Goal: Information Seeking & Learning: Learn about a topic

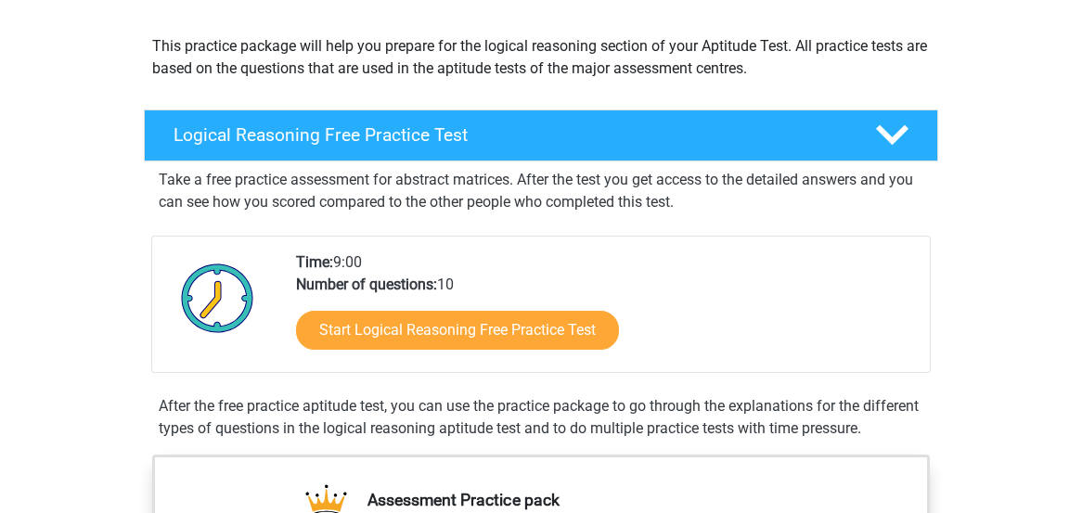
scroll to position [197, 0]
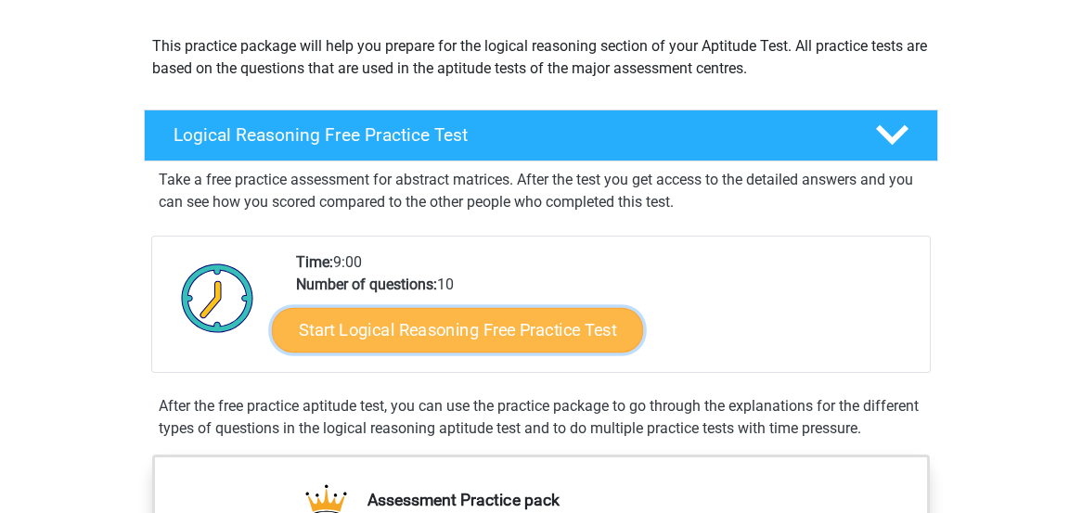
click at [476, 324] on link "Start Logical Reasoning Free Practice Test" at bounding box center [457, 329] width 371 height 45
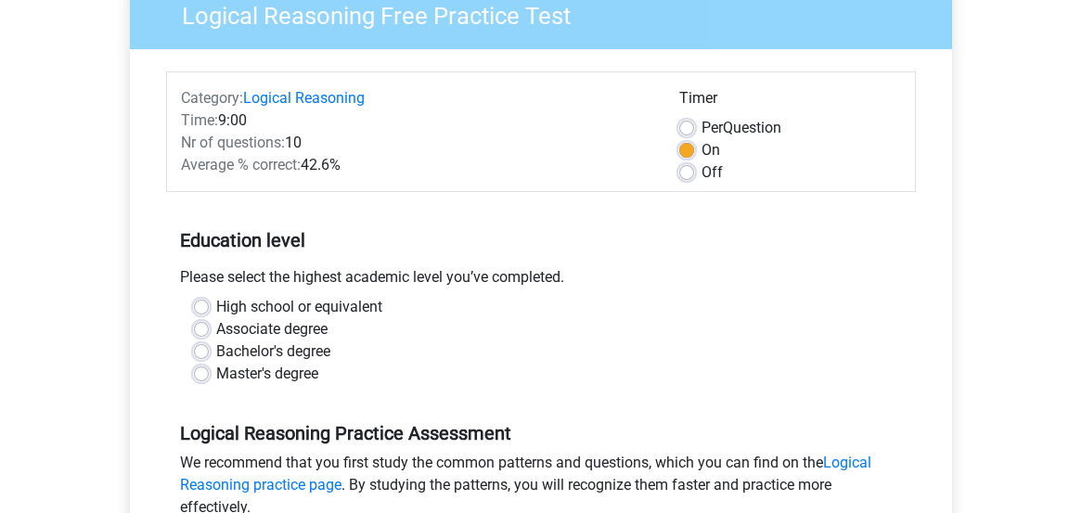
scroll to position [197, 0]
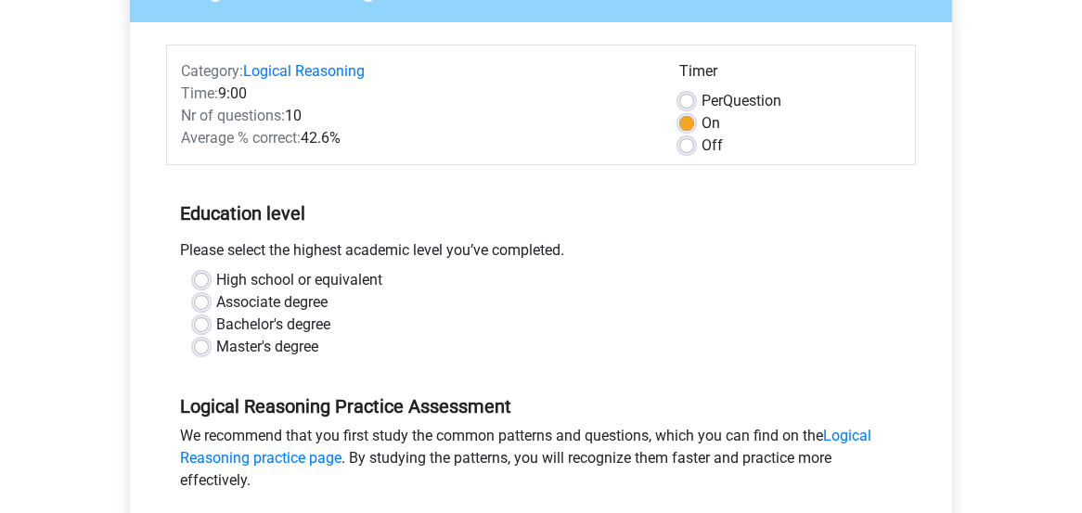
click at [216, 324] on label "Bachelor's degree" at bounding box center [273, 325] width 114 height 22
click at [205, 324] on input "Bachelor's degree" at bounding box center [201, 323] width 15 height 19
radio input "true"
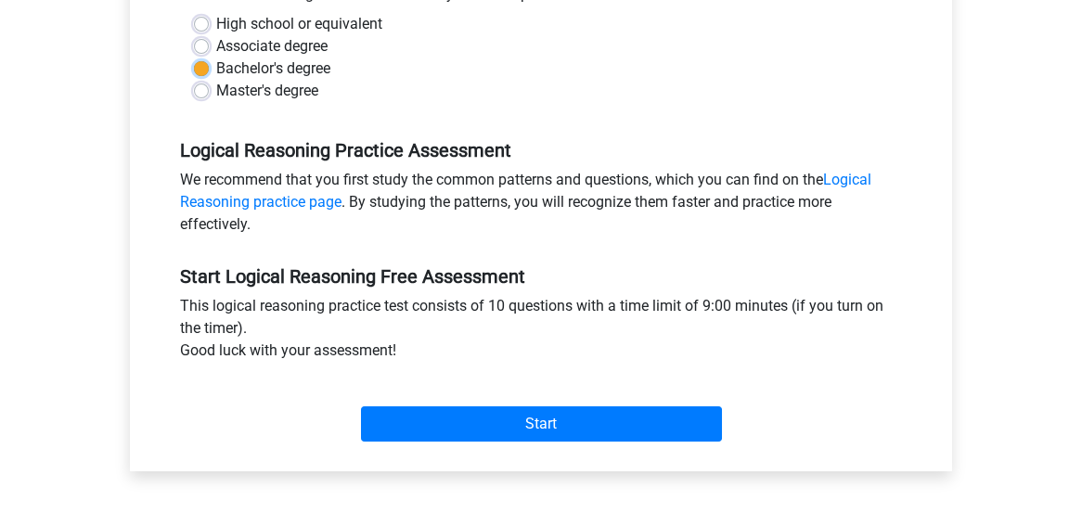
scroll to position [493, 0]
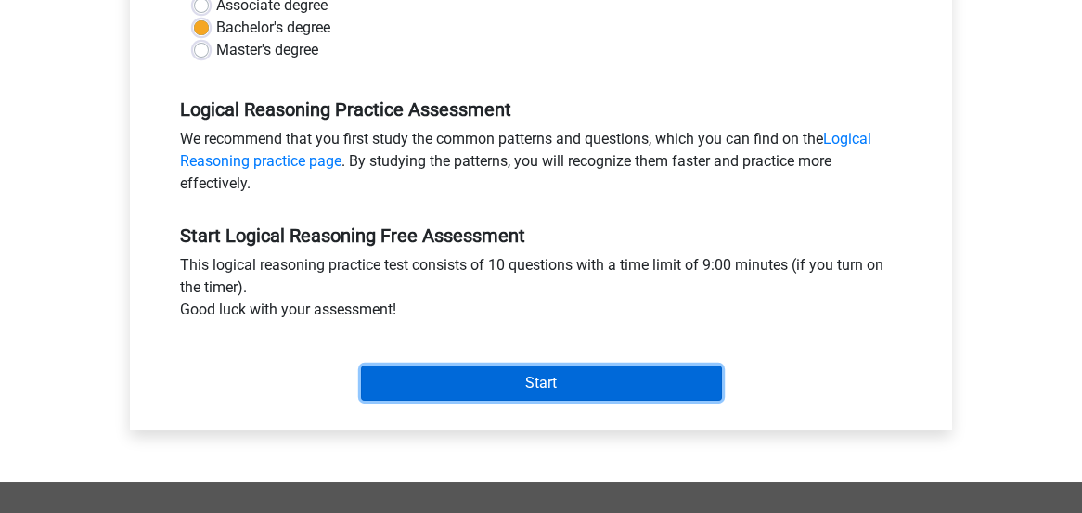
click at [549, 376] on input "Start" at bounding box center [541, 382] width 361 height 35
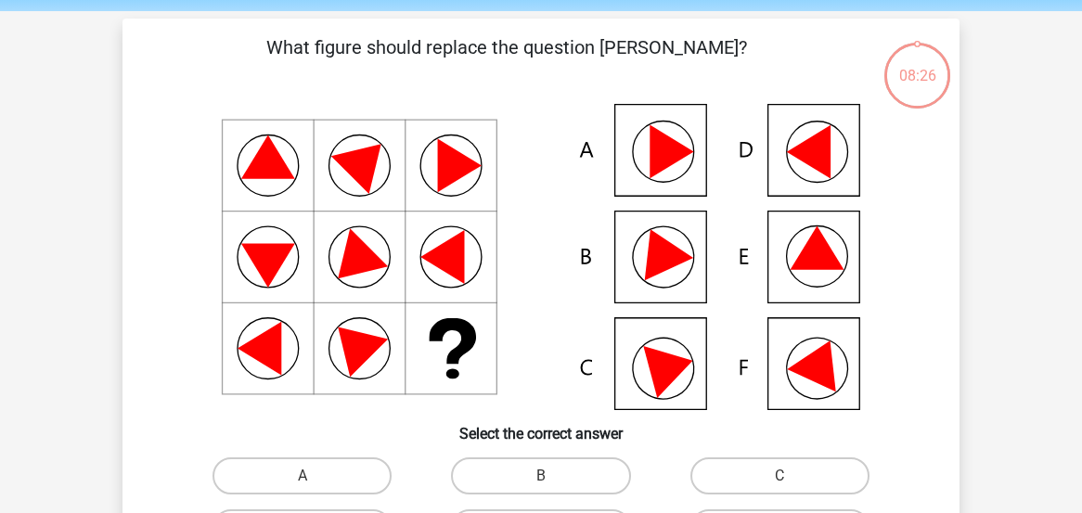
scroll to position [98, 0]
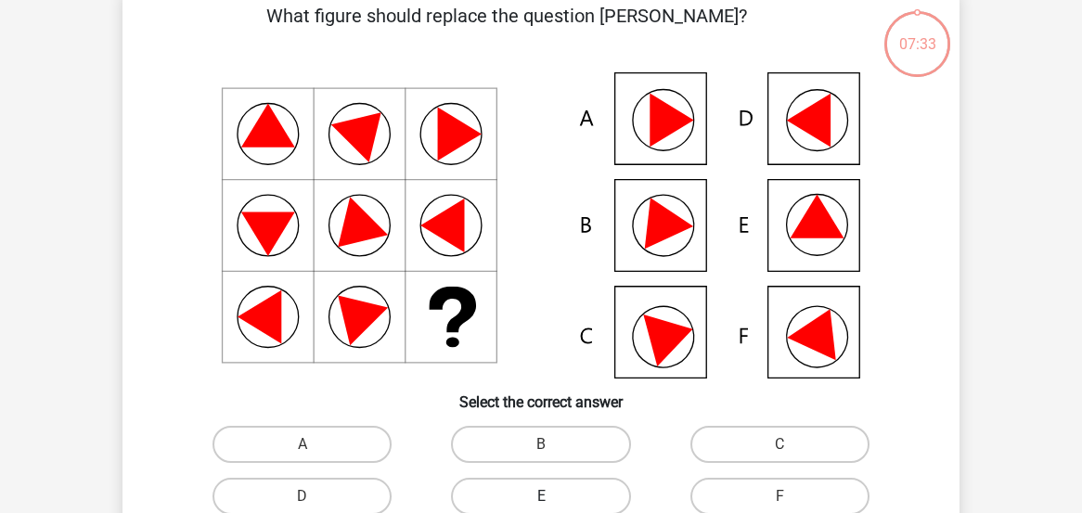
click at [580, 494] on label "E" at bounding box center [540, 496] width 179 height 37
click at [553, 496] on input "E" at bounding box center [547, 502] width 12 height 12
radio input "true"
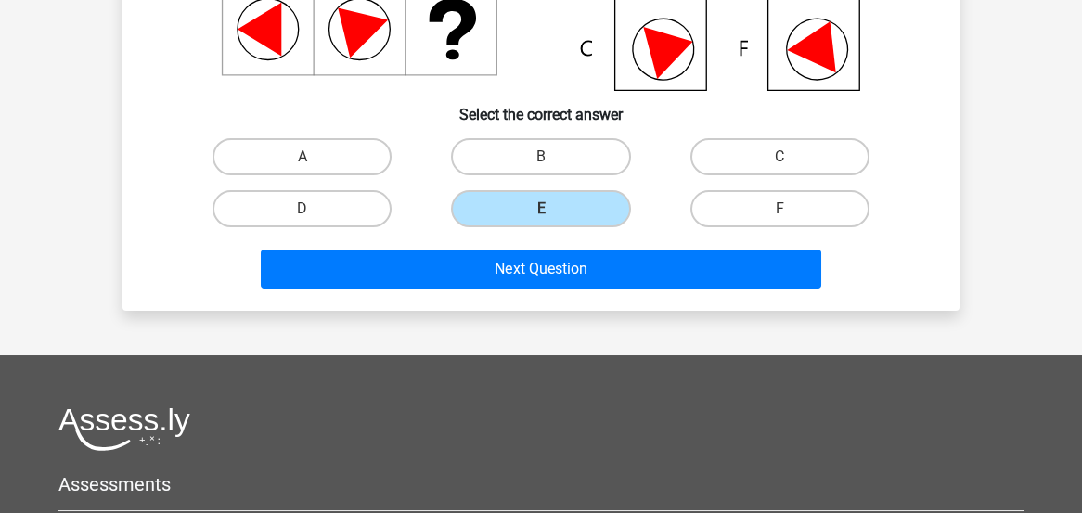
scroll to position [394, 0]
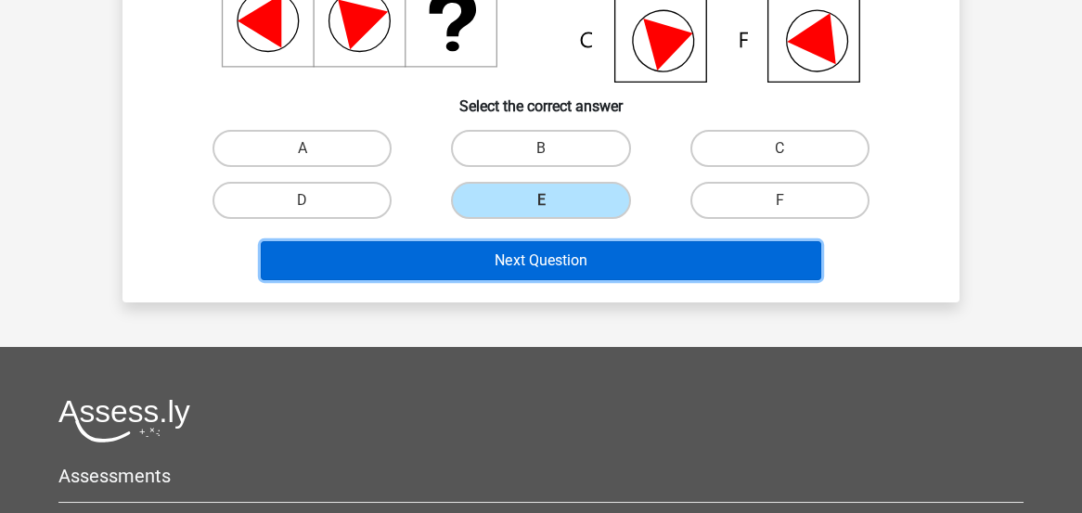
click at [545, 259] on button "Next Question" at bounding box center [541, 260] width 561 height 39
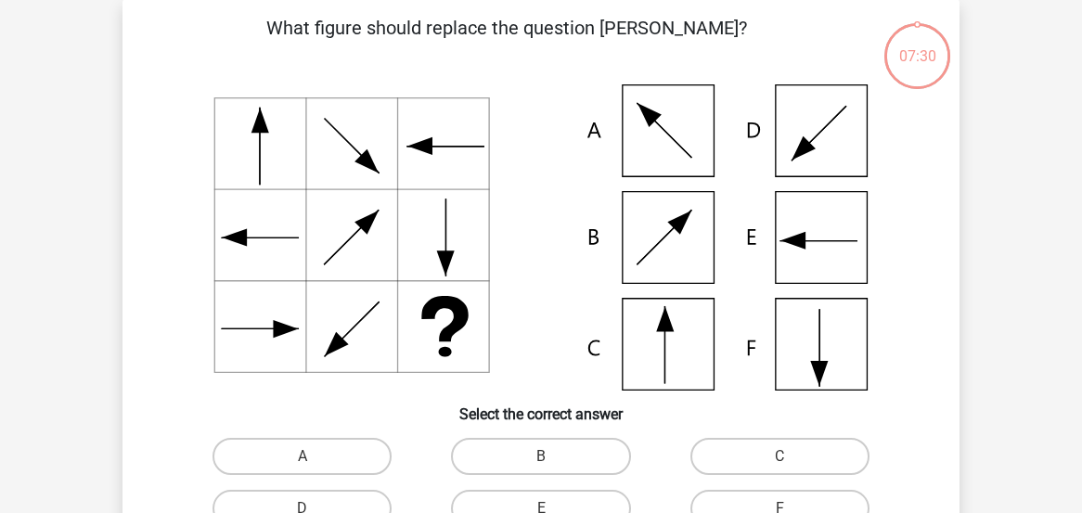
scroll to position [85, 0]
click at [783, 449] on label "C" at bounding box center [779, 457] width 179 height 37
click at [783, 457] on input "C" at bounding box center [785, 463] width 12 height 12
radio input "true"
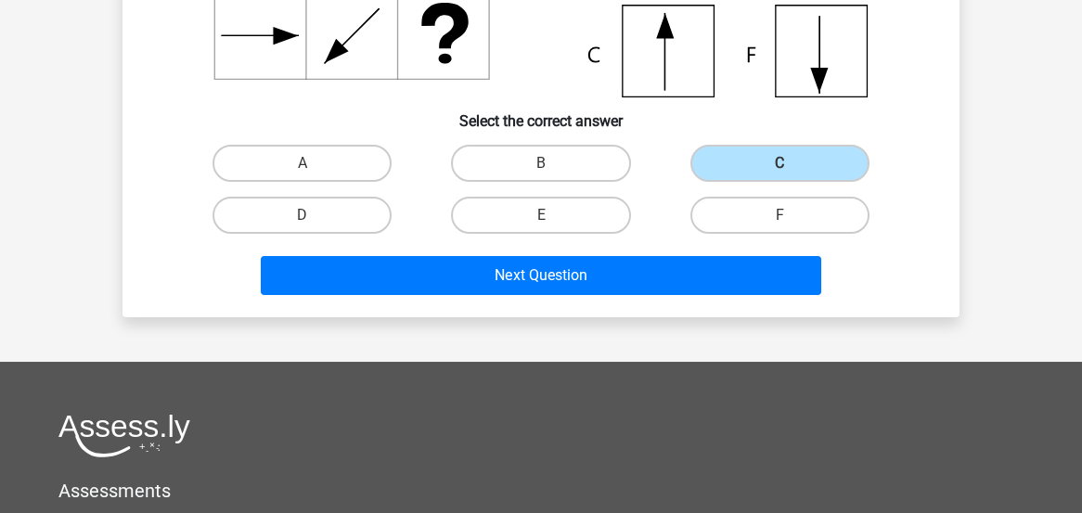
scroll to position [381, 0]
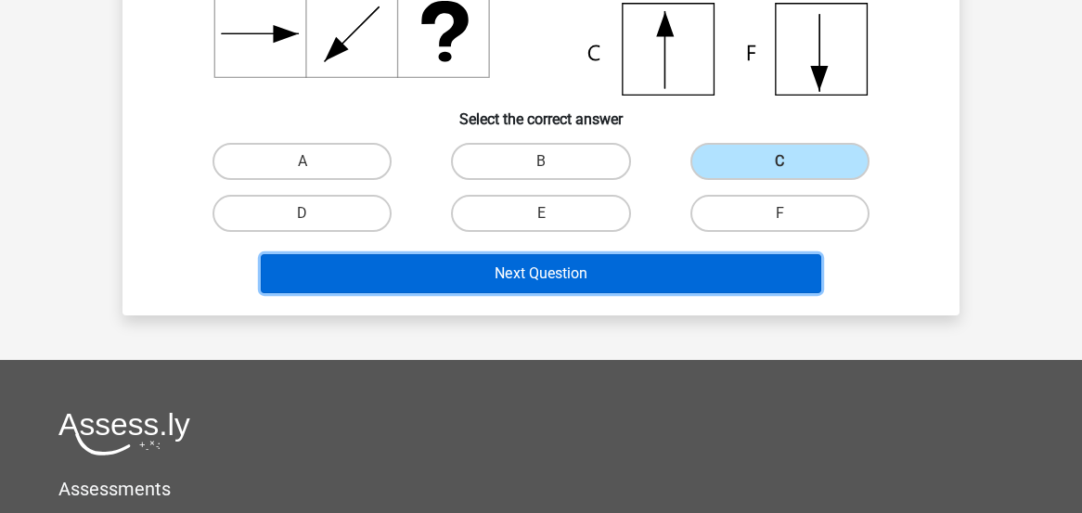
click at [547, 270] on button "Next Question" at bounding box center [541, 273] width 561 height 39
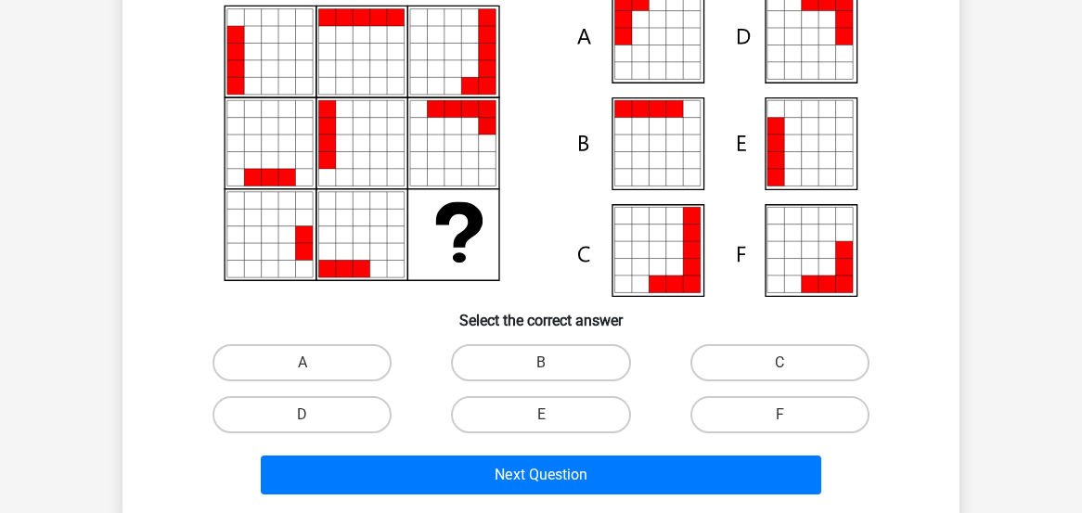
scroll to position [283, 0]
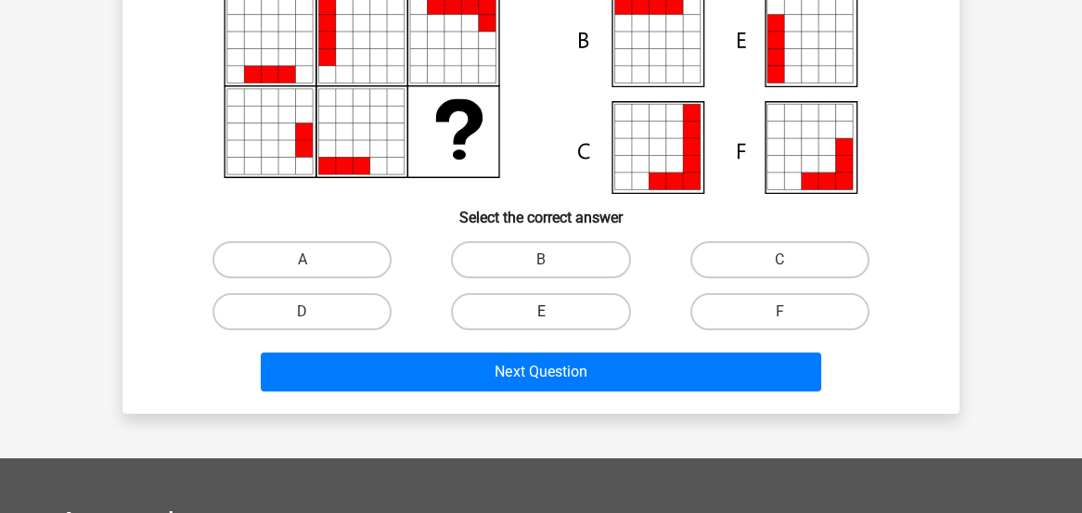
click at [594, 308] on label "E" at bounding box center [540, 311] width 179 height 37
click at [553, 312] on input "E" at bounding box center [547, 318] width 12 height 12
radio input "true"
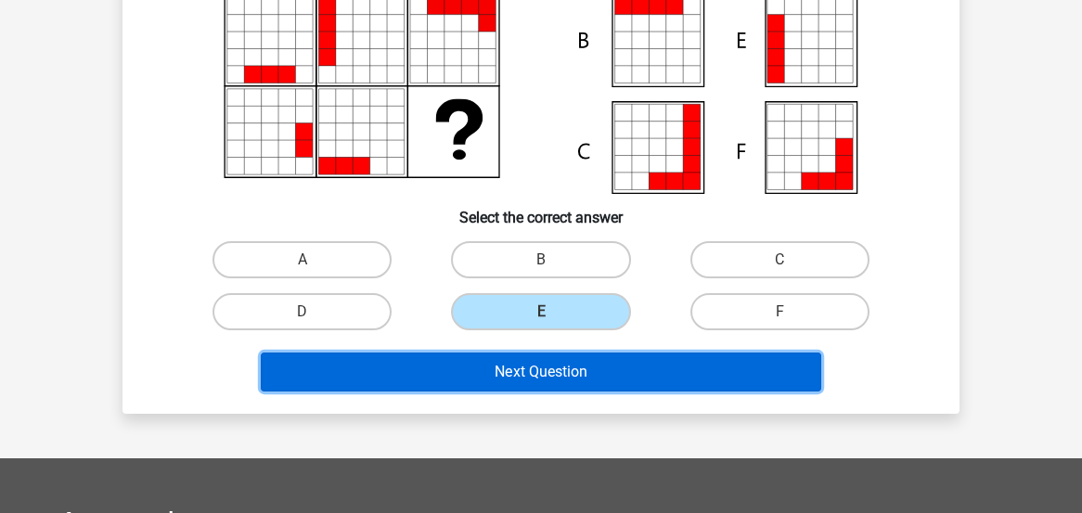
click at [583, 367] on button "Next Question" at bounding box center [541, 371] width 561 height 39
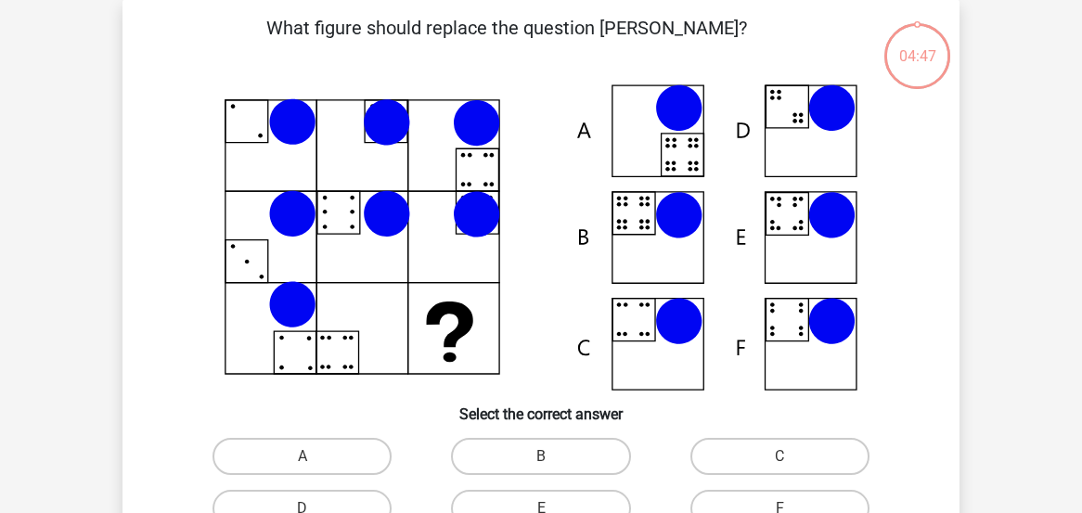
scroll to position [85, 0]
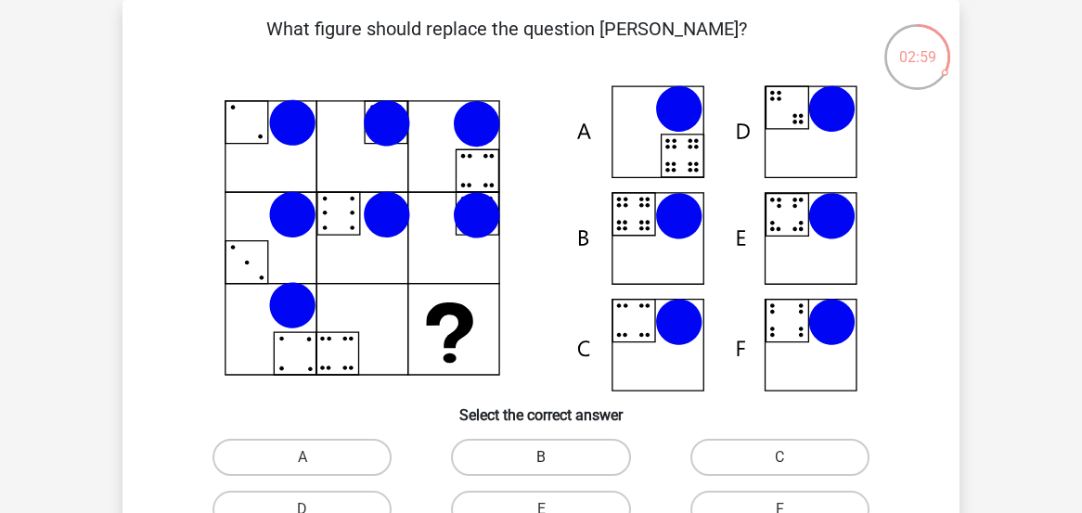
click at [537, 453] on label "B" at bounding box center [540, 457] width 179 height 37
click at [541, 457] on input "B" at bounding box center [547, 463] width 12 height 12
radio input "true"
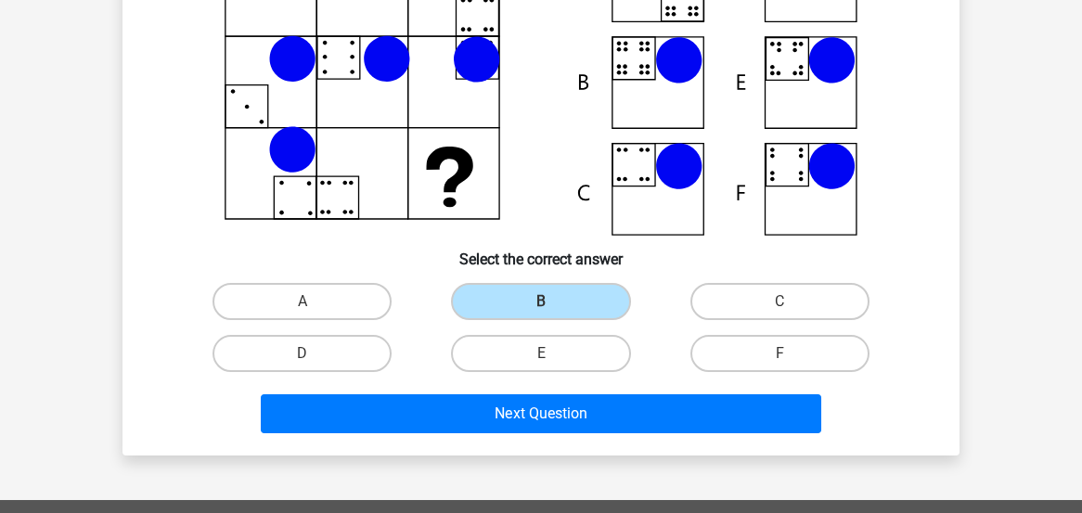
scroll to position [283, 0]
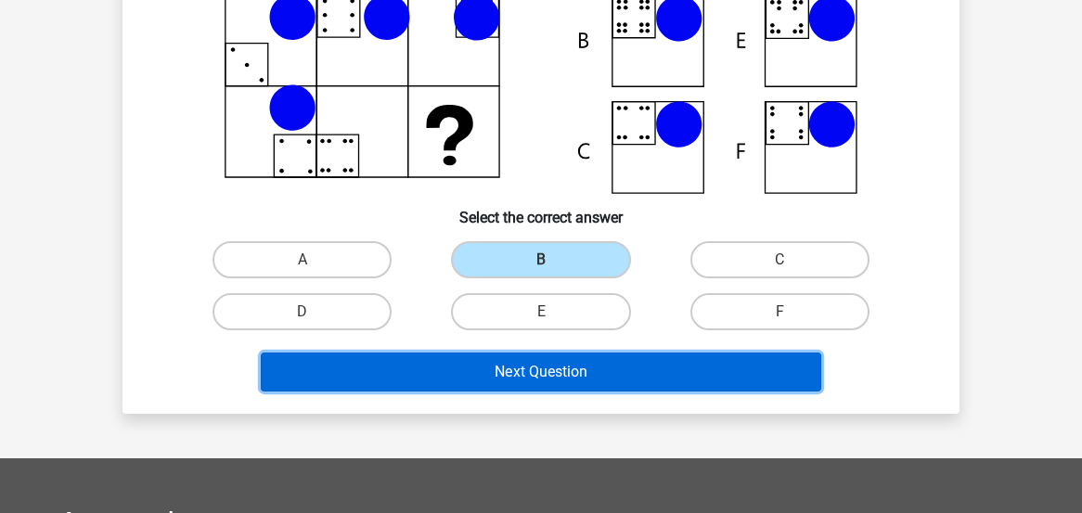
click at [619, 369] on button "Next Question" at bounding box center [541, 371] width 561 height 39
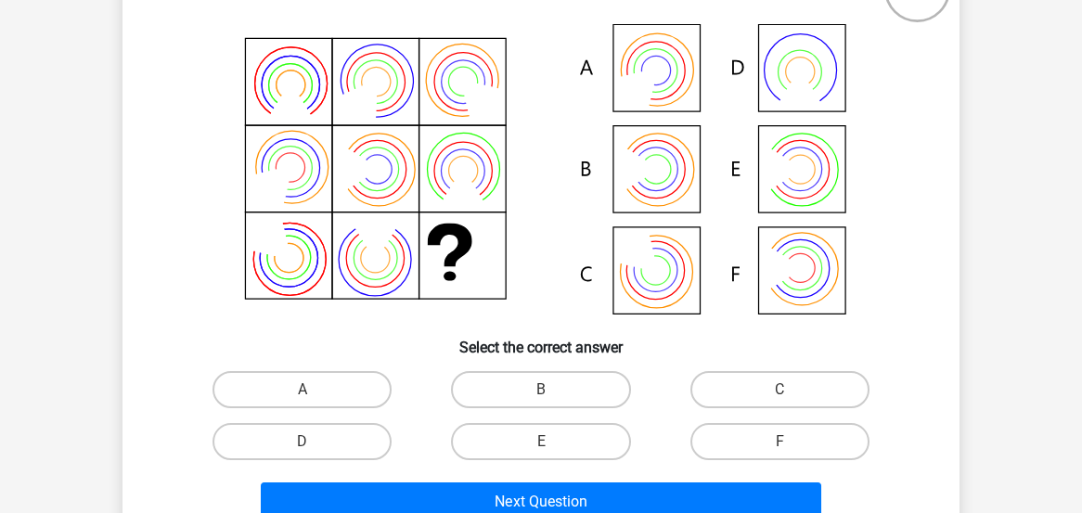
scroll to position [184, 0]
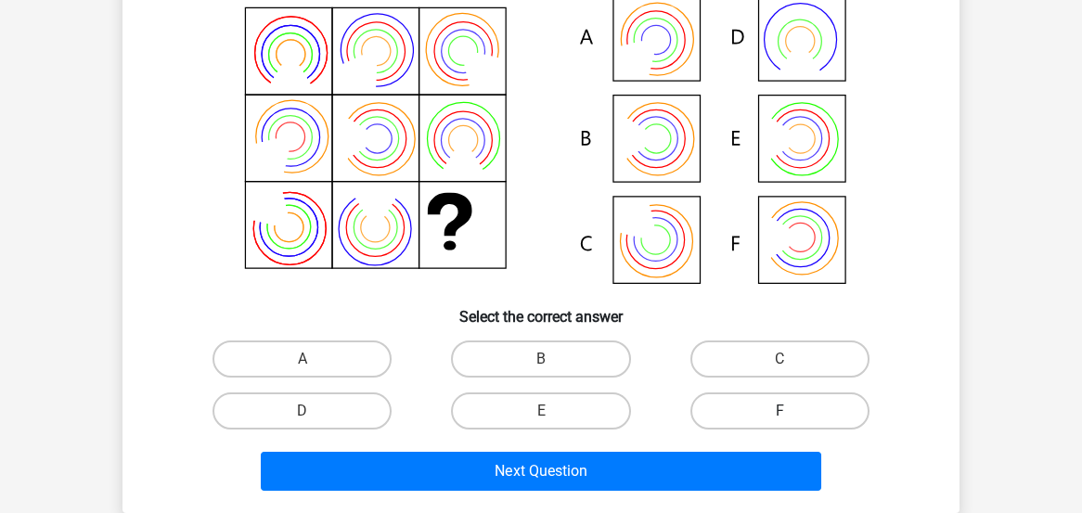
click at [797, 398] on label "F" at bounding box center [779, 410] width 179 height 37
click at [791, 411] on input "F" at bounding box center [785, 417] width 12 height 12
radio input "true"
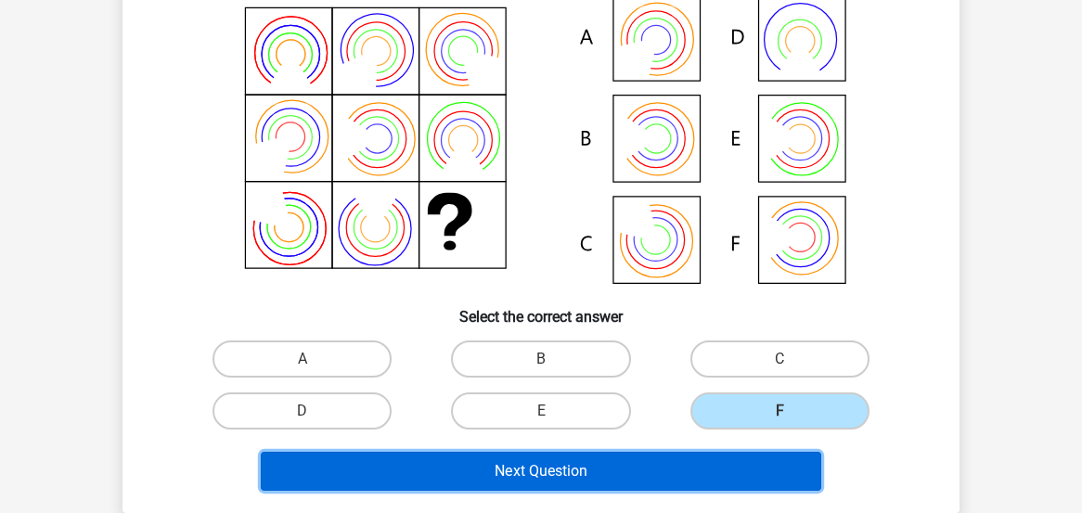
click at [602, 464] on button "Next Question" at bounding box center [541, 471] width 561 height 39
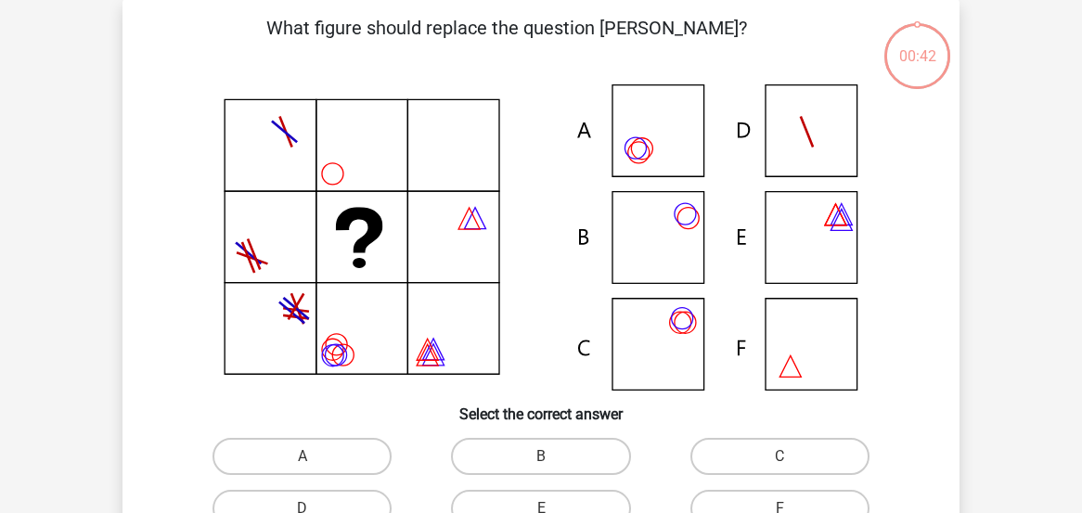
scroll to position [85, 0]
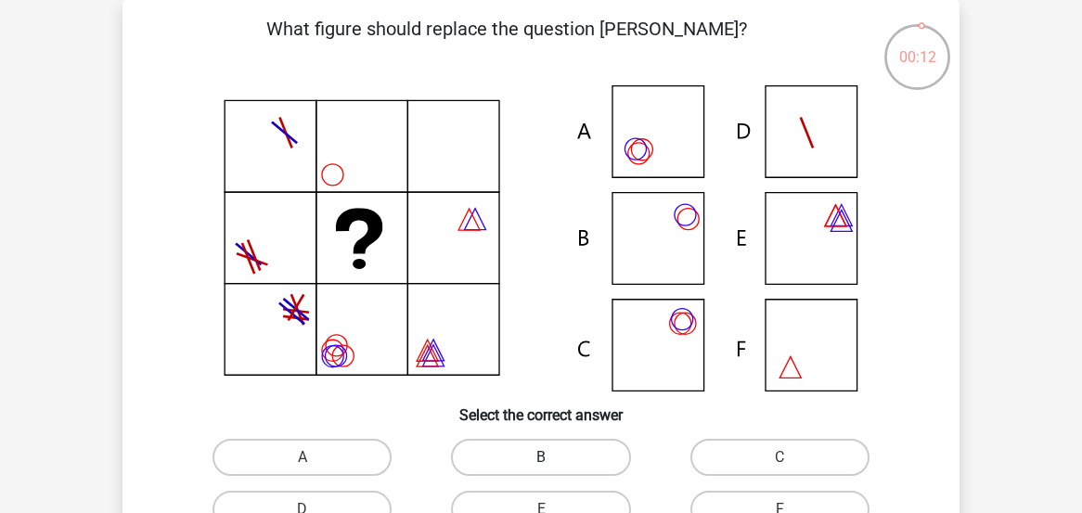
click at [534, 464] on label "B" at bounding box center [540, 457] width 179 height 37
click at [541, 464] on input "B" at bounding box center [547, 463] width 12 height 12
radio input "true"
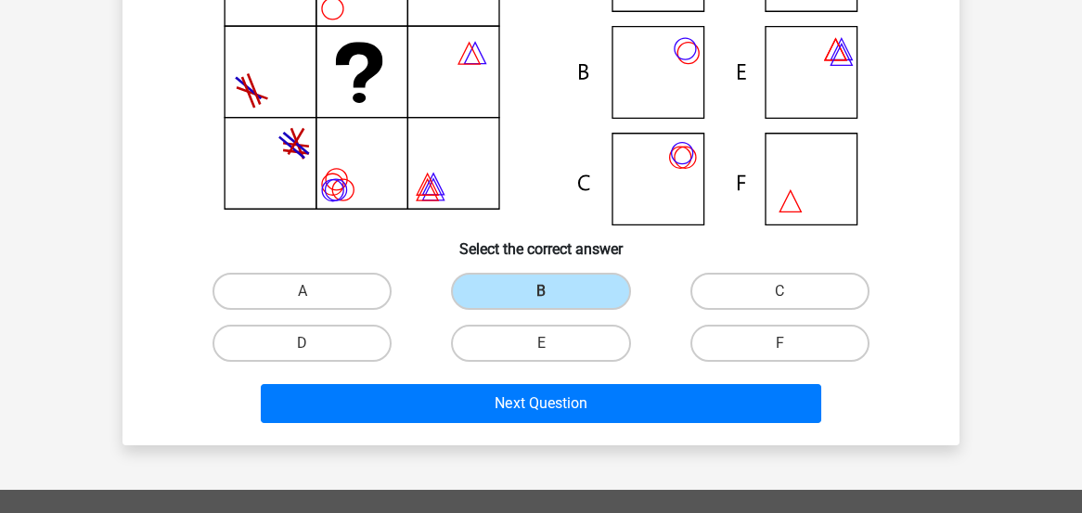
scroll to position [381, 0]
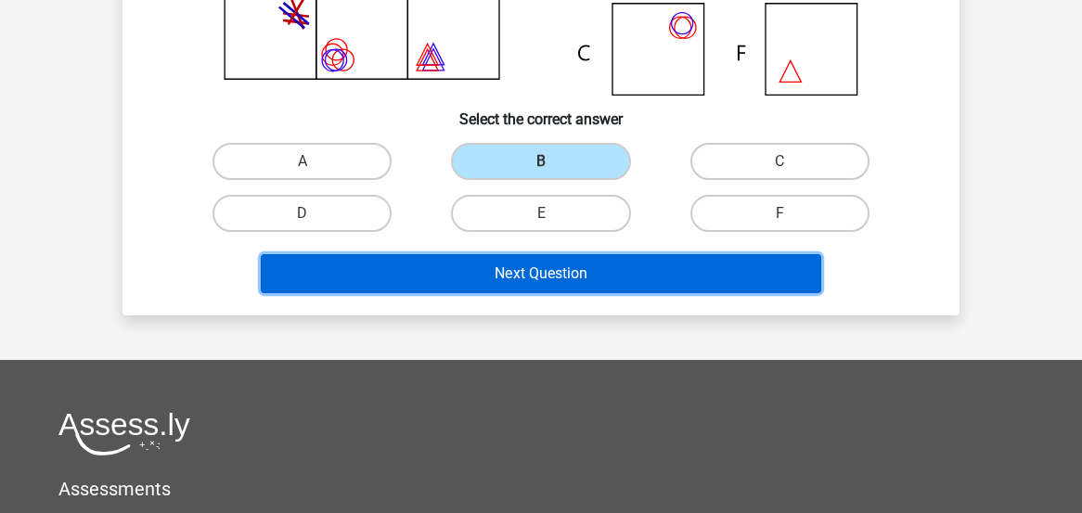
click at [514, 271] on button "Next Question" at bounding box center [541, 273] width 561 height 39
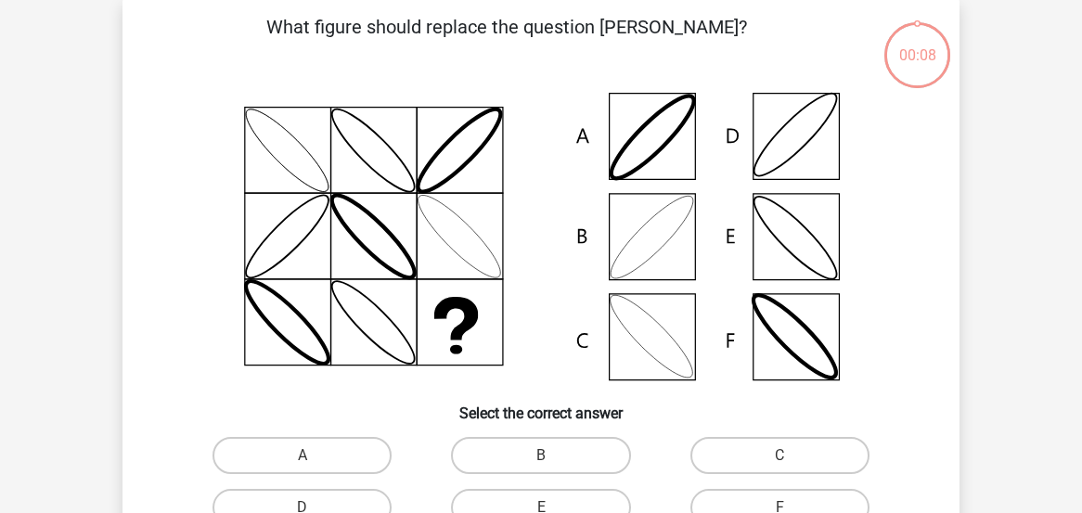
scroll to position [85, 0]
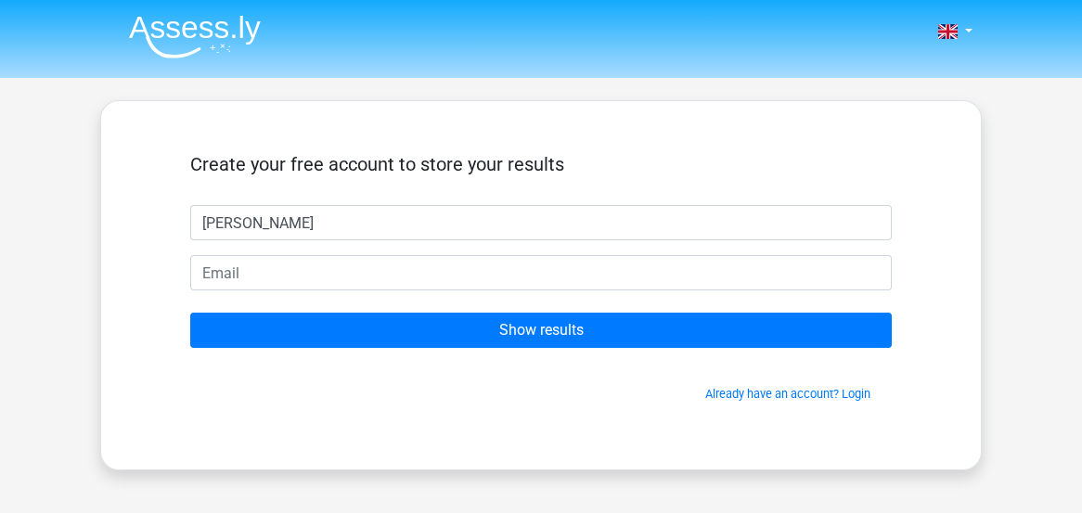
type input "[PERSON_NAME]"
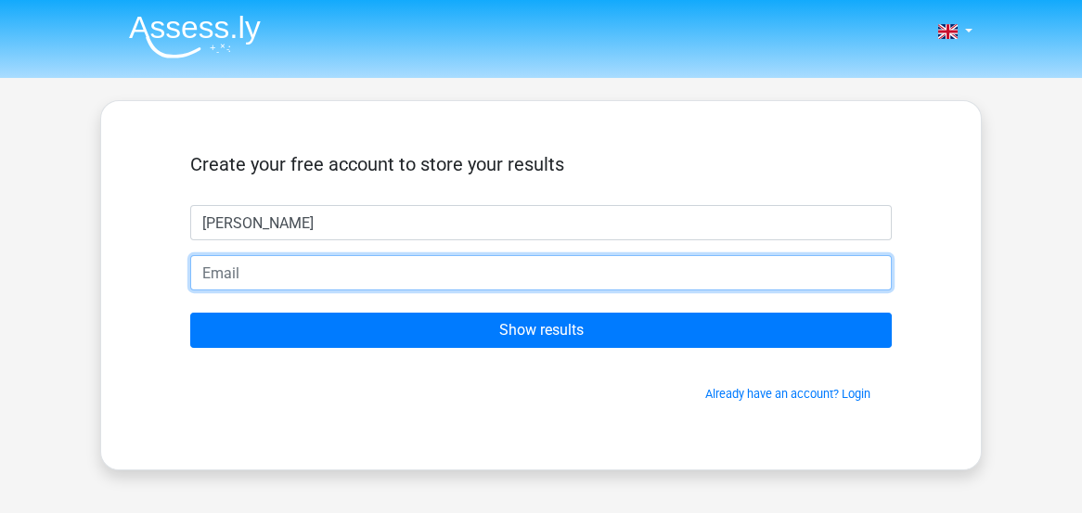
click at [468, 282] on input "email" at bounding box center [540, 272] width 701 height 35
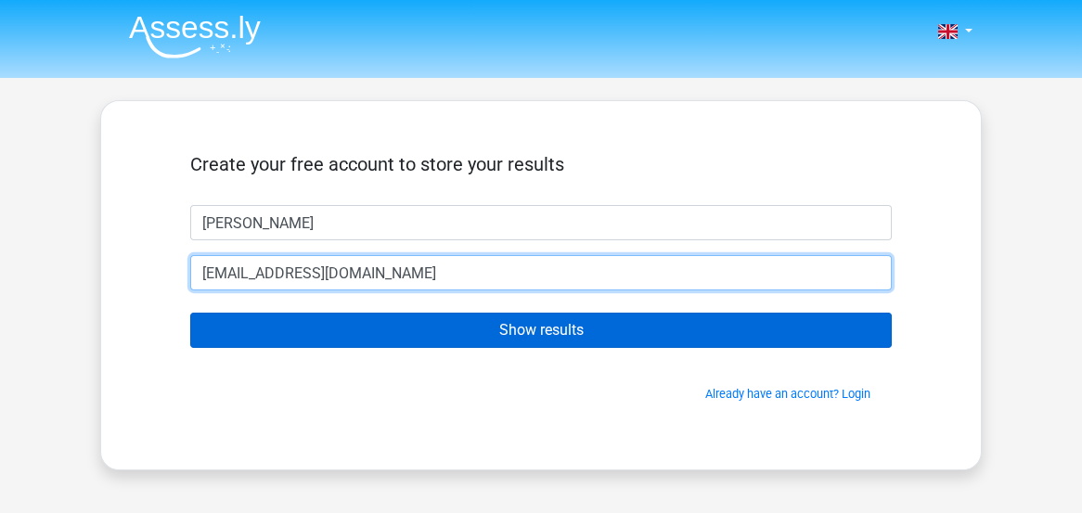
type input "[EMAIL_ADDRESS][DOMAIN_NAME]"
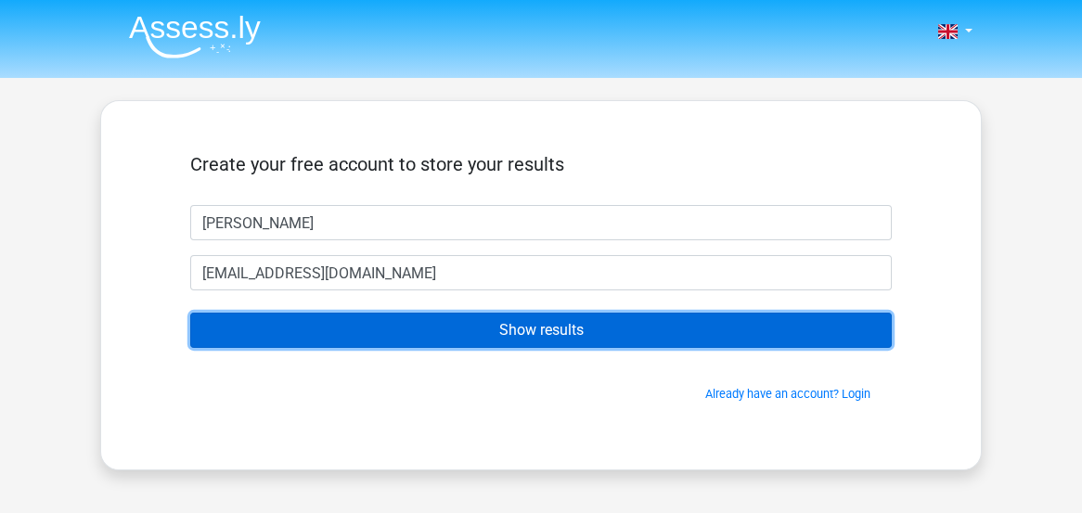
click at [371, 332] on input "Show results" at bounding box center [540, 330] width 701 height 35
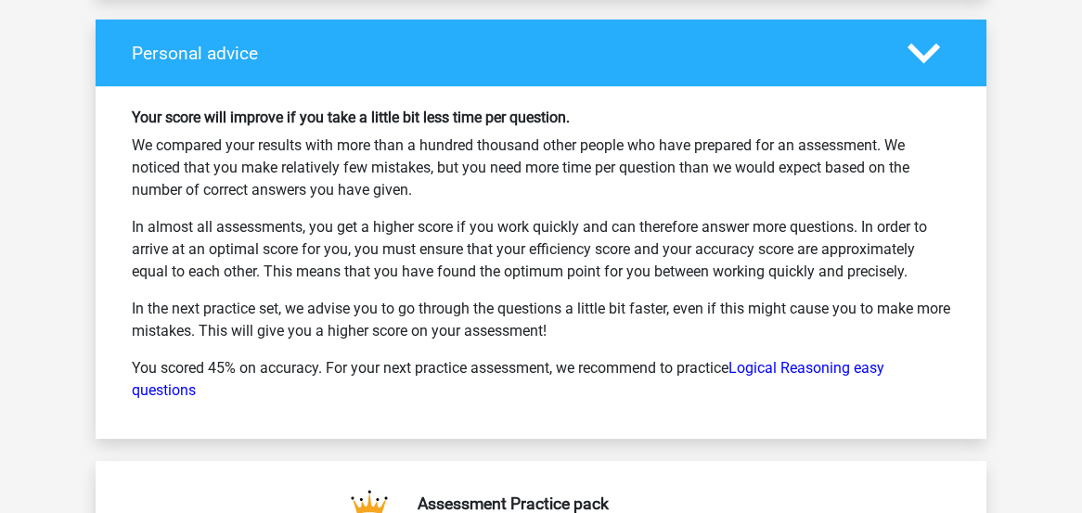
scroll to position [2664, 0]
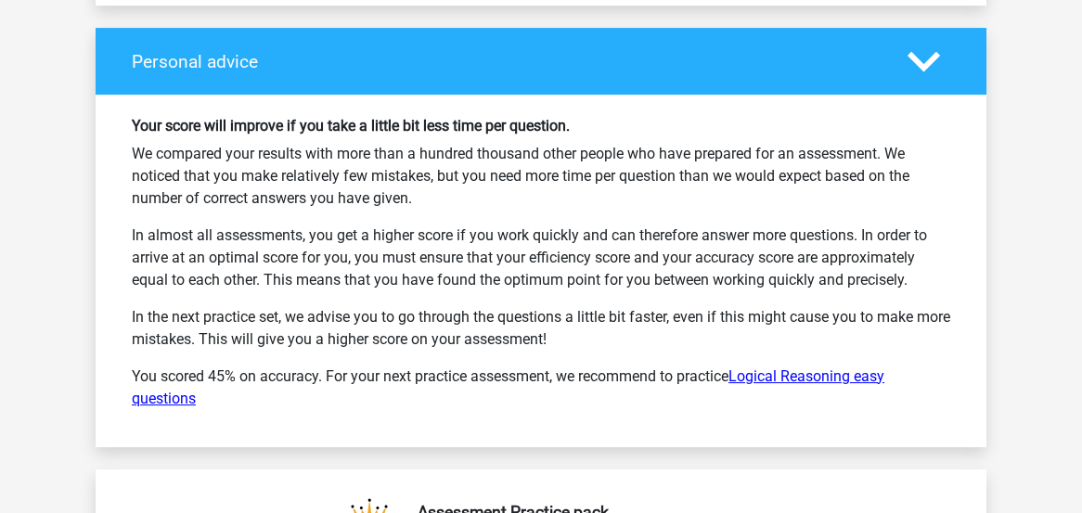
click at [798, 367] on link "Logical Reasoning easy questions" at bounding box center [508, 387] width 752 height 40
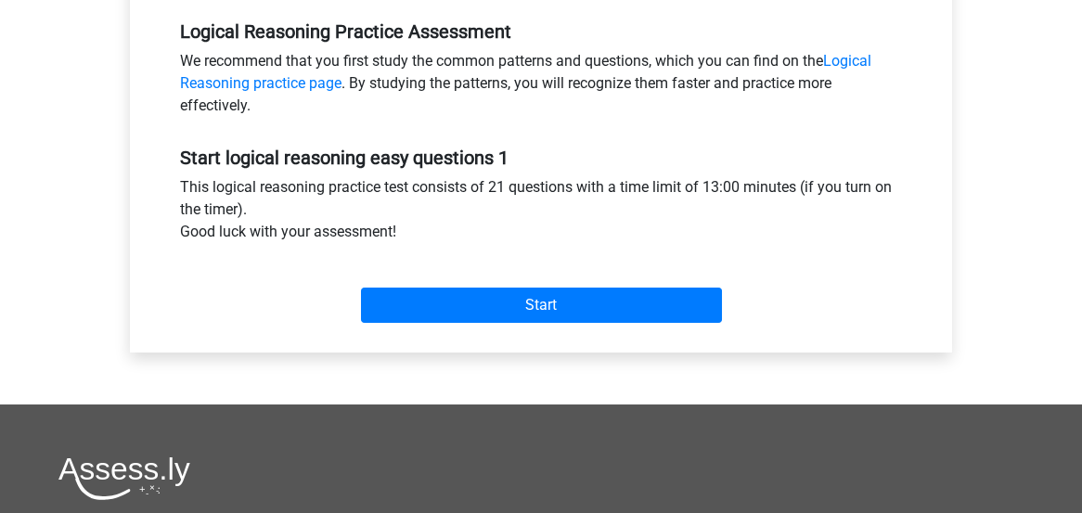
scroll to position [394, 0]
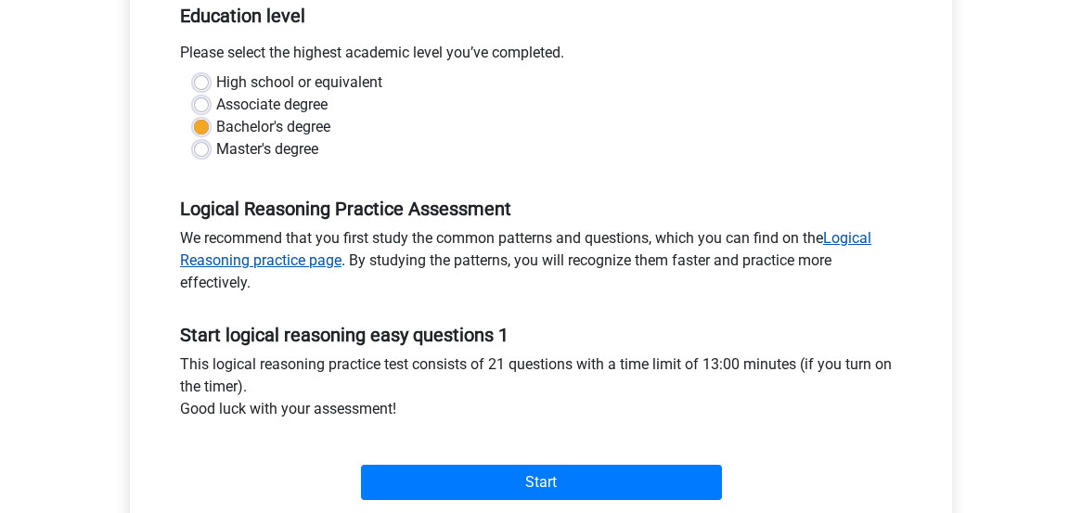
click at [838, 238] on link "Logical Reasoning practice page" at bounding box center [525, 249] width 691 height 40
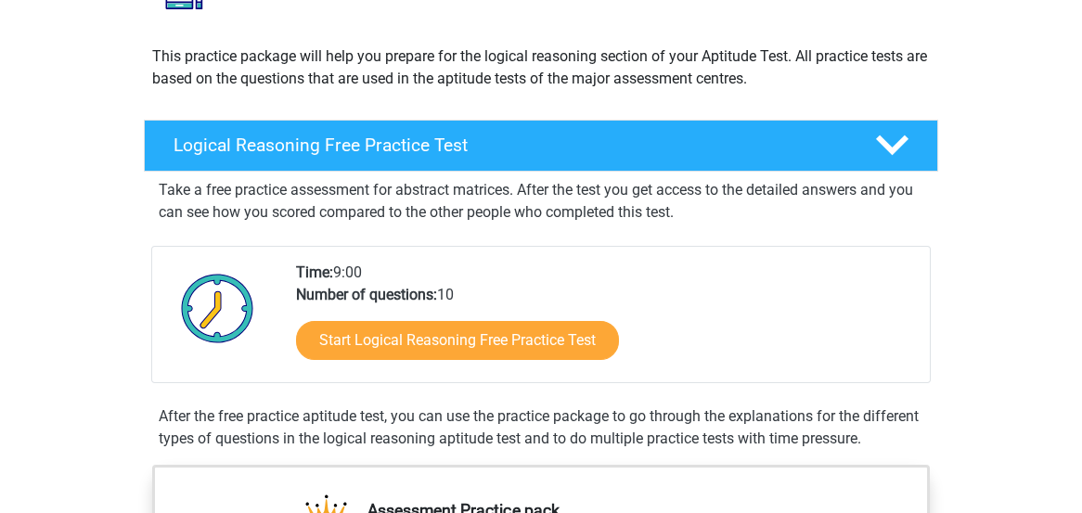
scroll to position [197, 0]
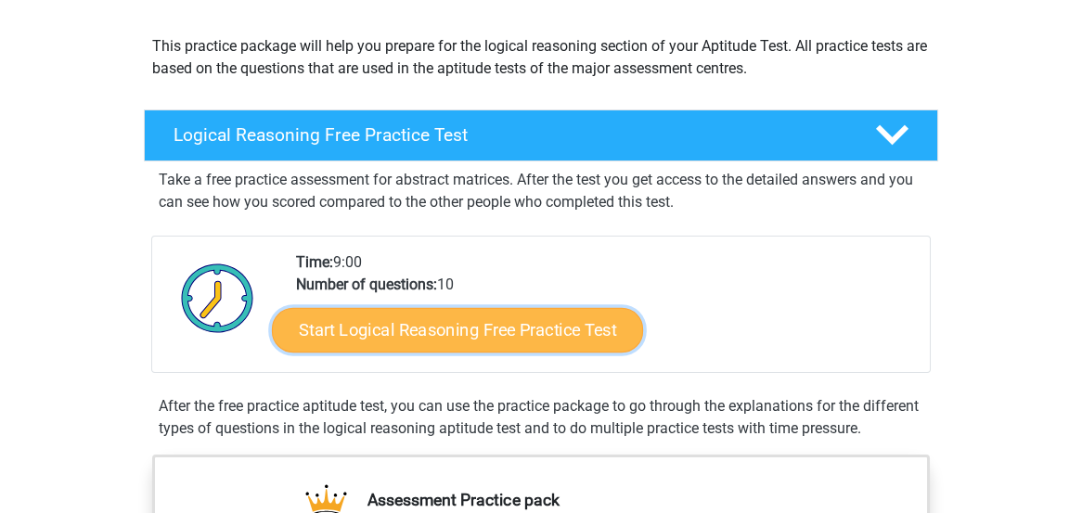
click at [505, 314] on link "Start Logical Reasoning Free Practice Test" at bounding box center [457, 329] width 371 height 45
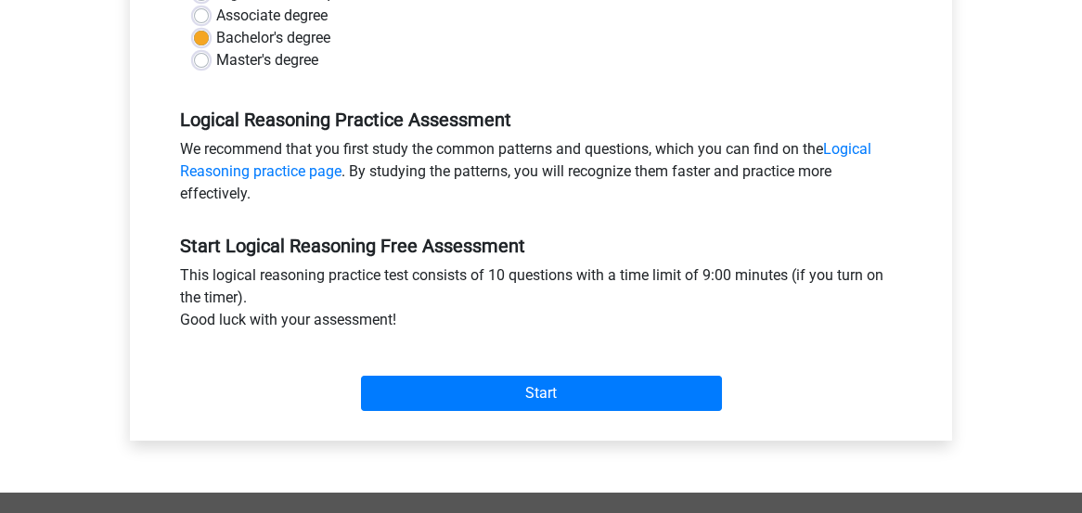
scroll to position [493, 0]
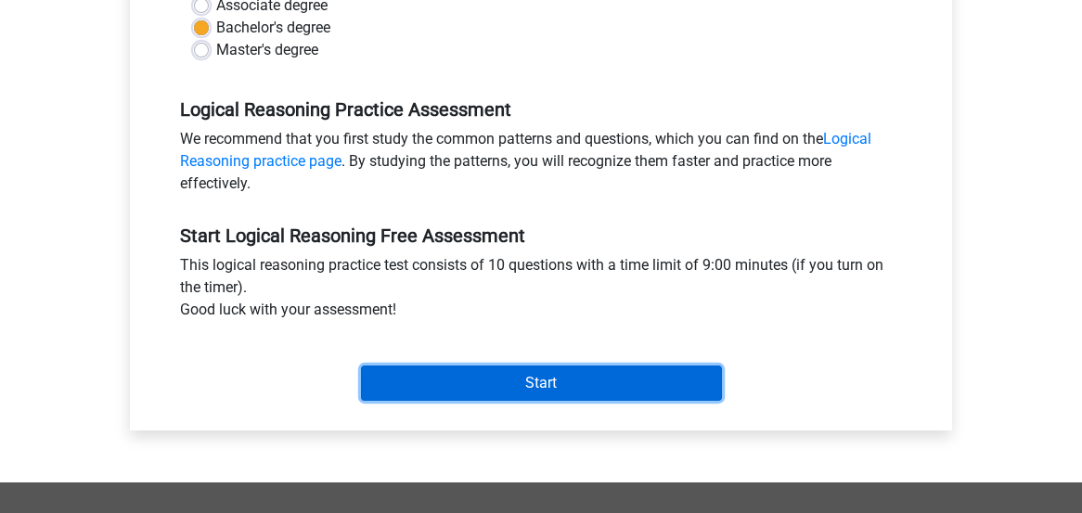
click at [506, 391] on input "Start" at bounding box center [541, 382] width 361 height 35
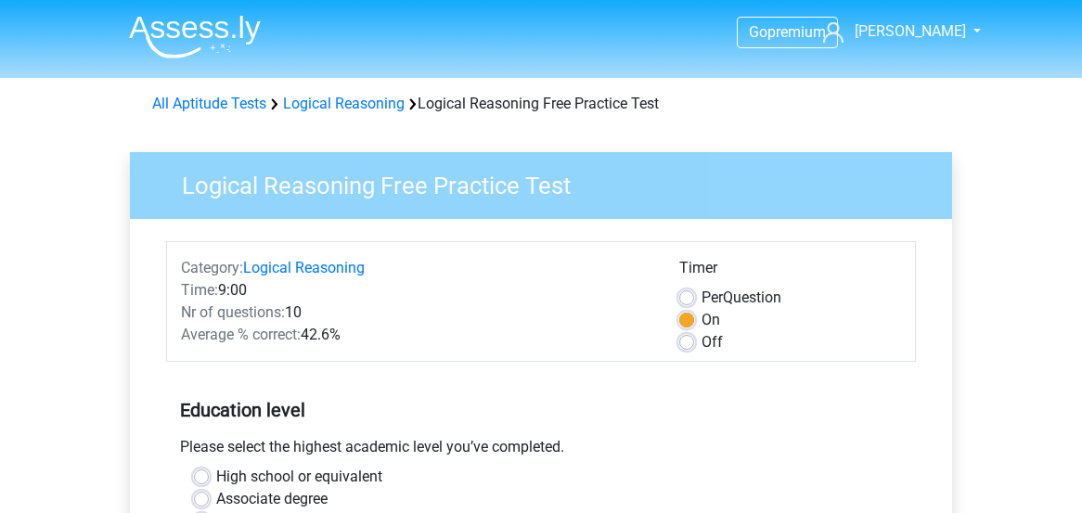
scroll to position [493, 0]
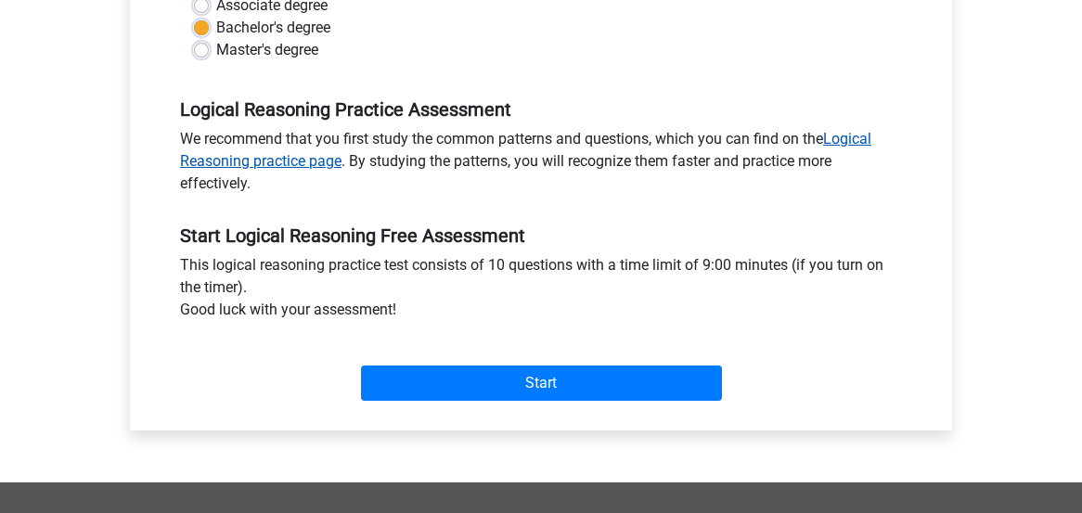
click at [227, 163] on link "Logical Reasoning practice page" at bounding box center [525, 150] width 691 height 40
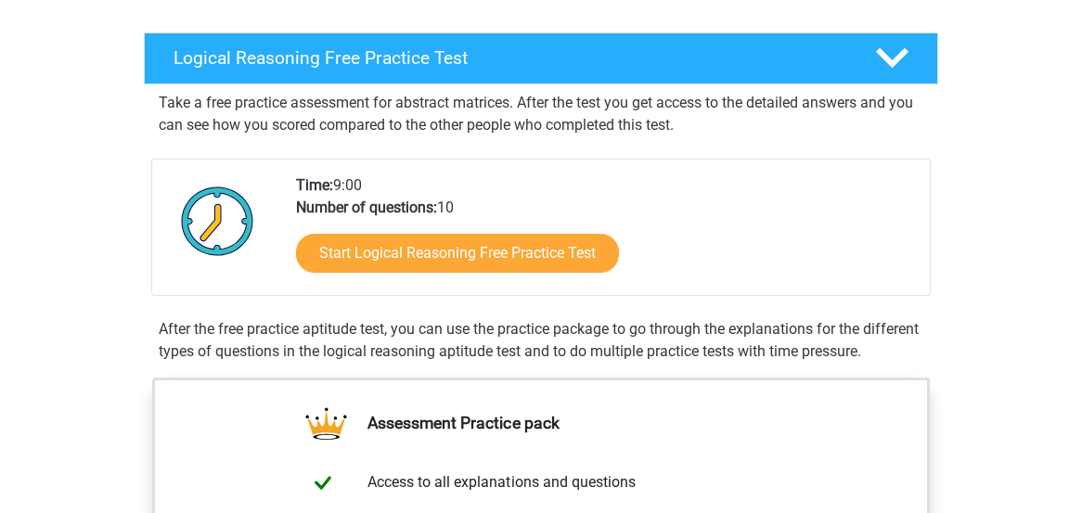
scroll to position [296, 0]
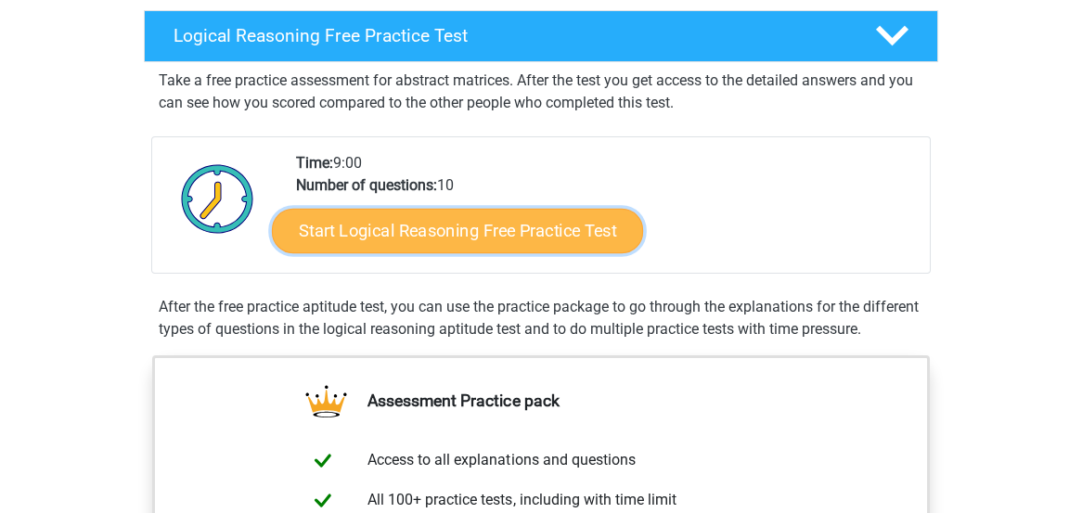
click at [454, 225] on link "Start Logical Reasoning Free Practice Test" at bounding box center [457, 230] width 371 height 45
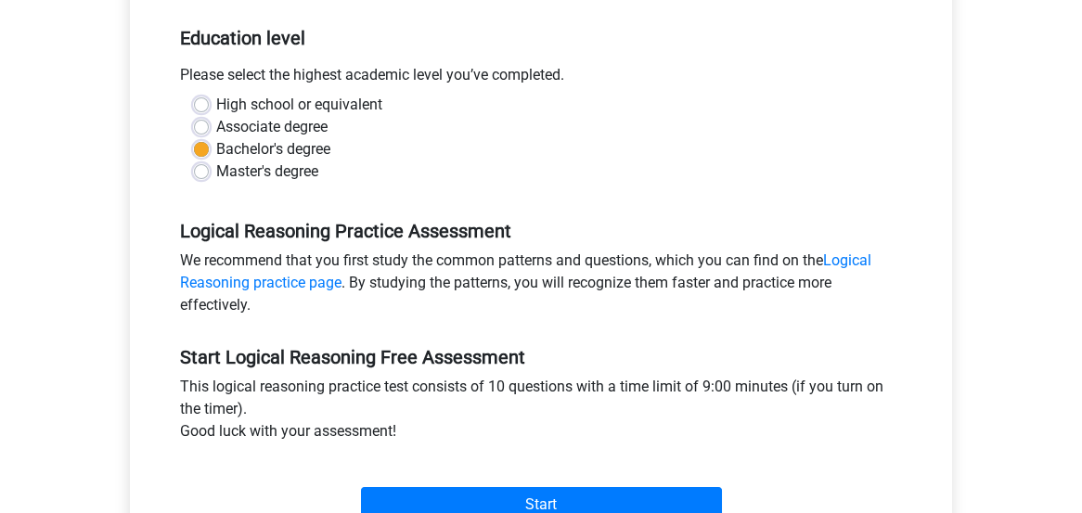
scroll to position [493, 0]
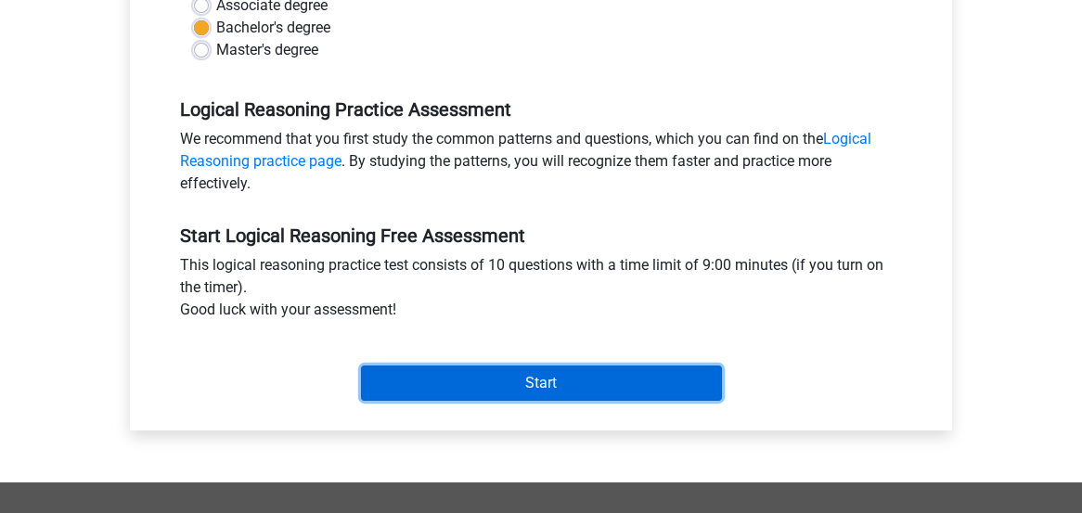
click at [547, 374] on input "Start" at bounding box center [541, 382] width 361 height 35
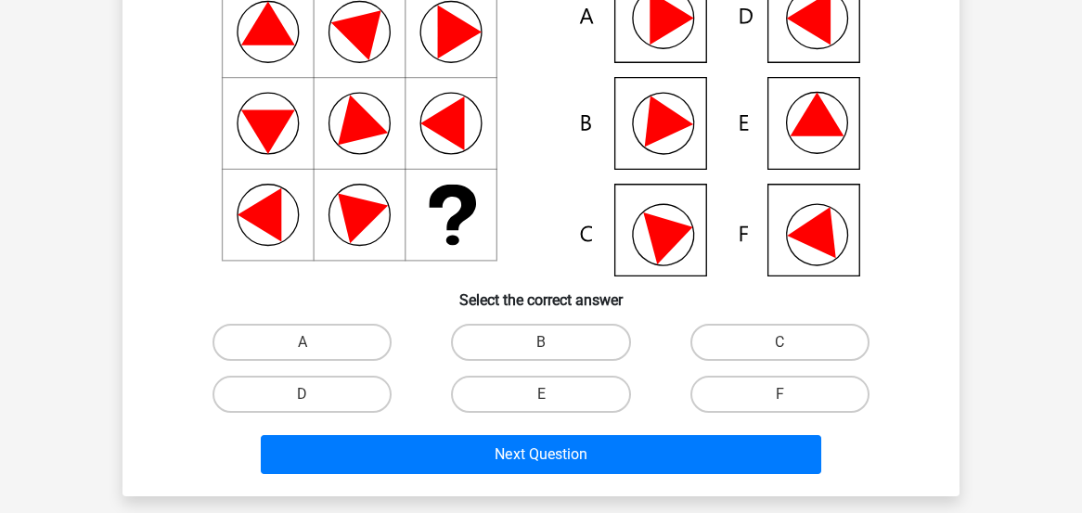
scroll to position [394, 0]
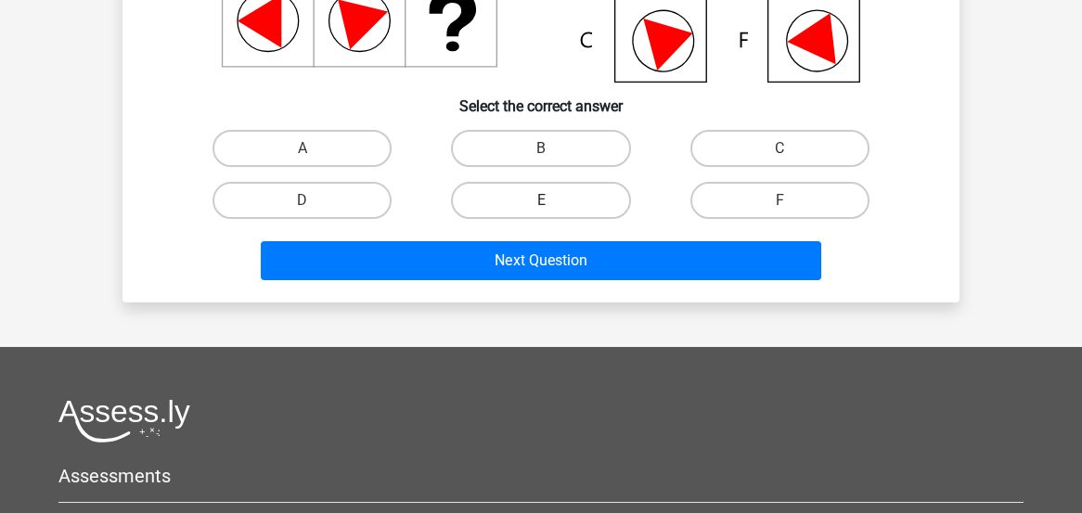
click at [570, 202] on label "E" at bounding box center [540, 200] width 179 height 37
click at [553, 202] on input "E" at bounding box center [547, 206] width 12 height 12
radio input "true"
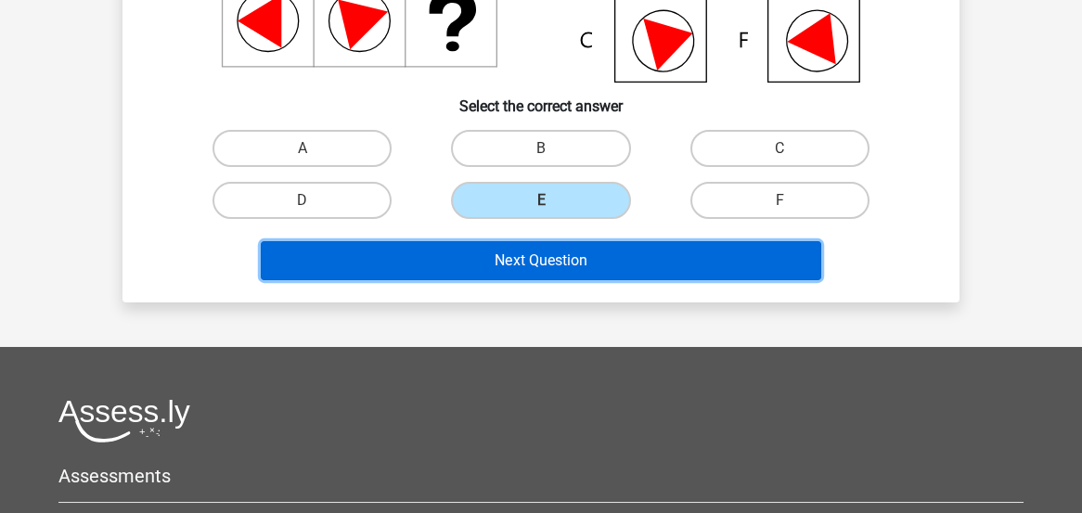
click at [547, 259] on button "Next Question" at bounding box center [541, 260] width 561 height 39
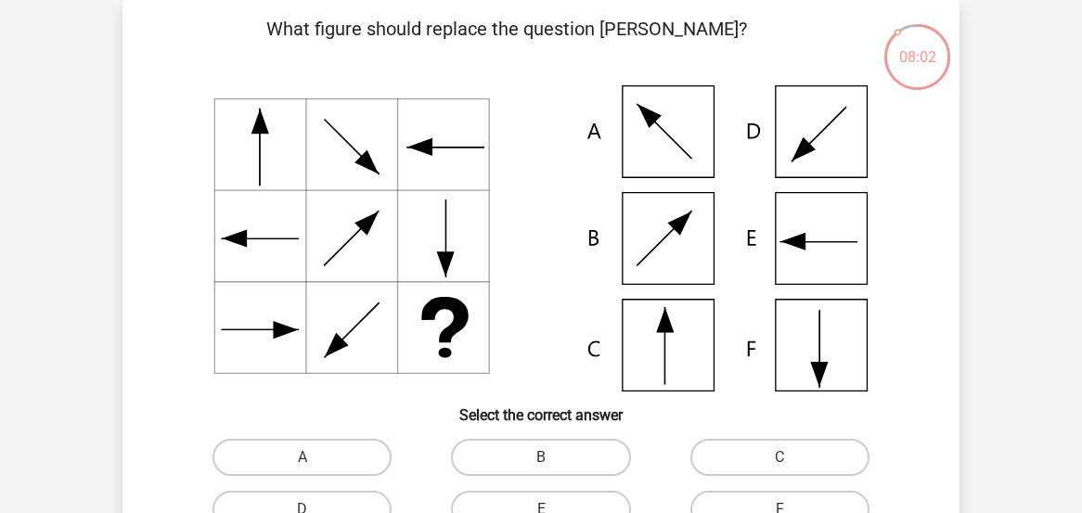
scroll to position [0, 0]
